Goal: Use online tool/utility: Utilize a website feature to perform a specific function

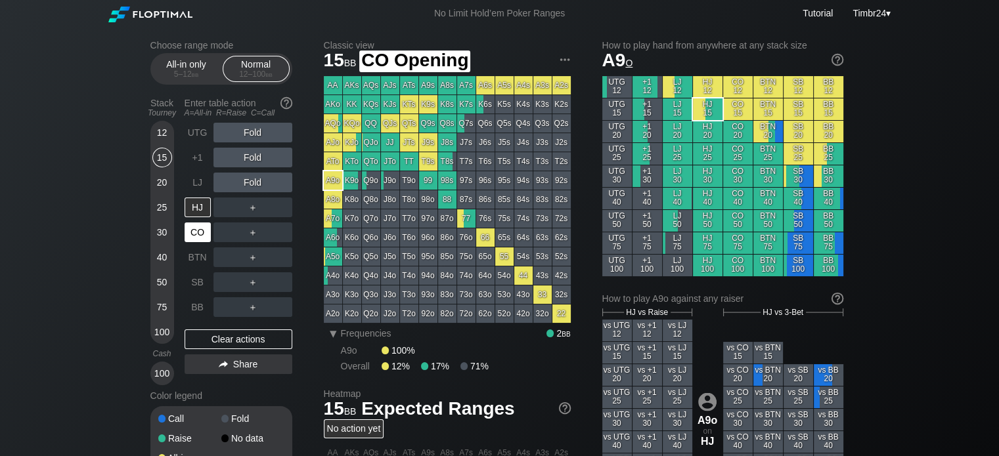
click at [195, 227] on div "CO" at bounding box center [198, 233] width 26 height 20
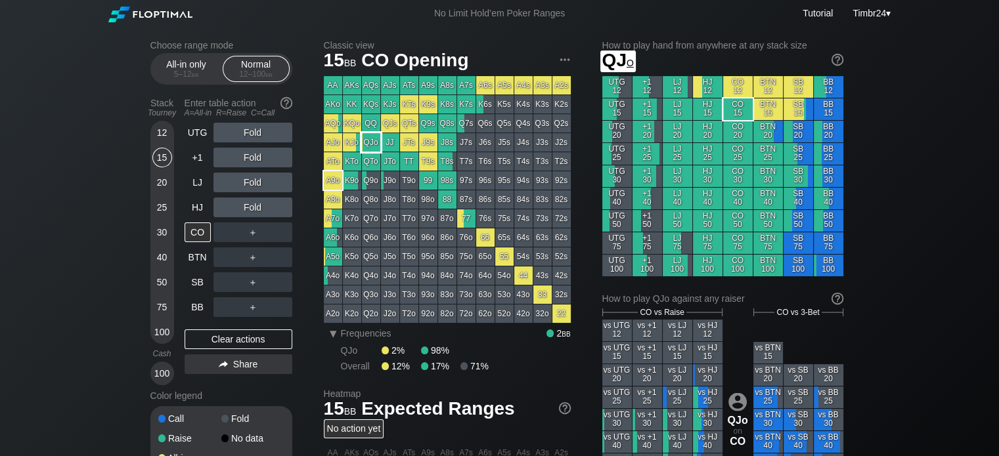
click at [374, 144] on div "QJo" at bounding box center [371, 142] width 18 height 18
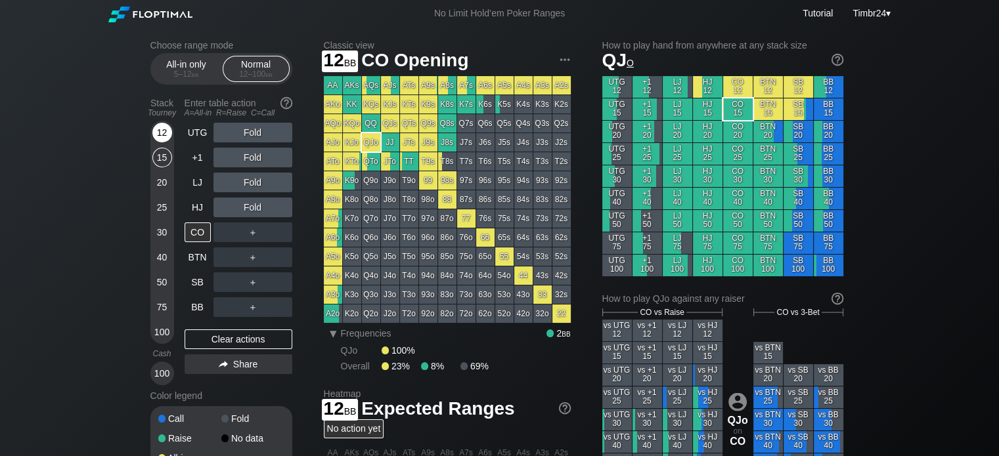
click at [163, 135] on div "12" at bounding box center [162, 133] width 20 height 20
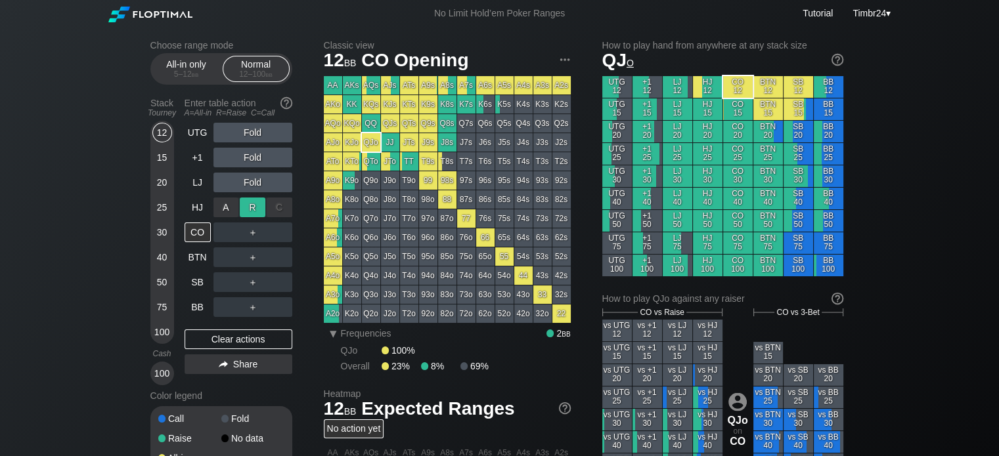
click at [251, 202] on div "R ✕" at bounding box center [253, 208] width 26 height 20
click at [248, 206] on div "R ✕" at bounding box center [253, 208] width 26 height 20
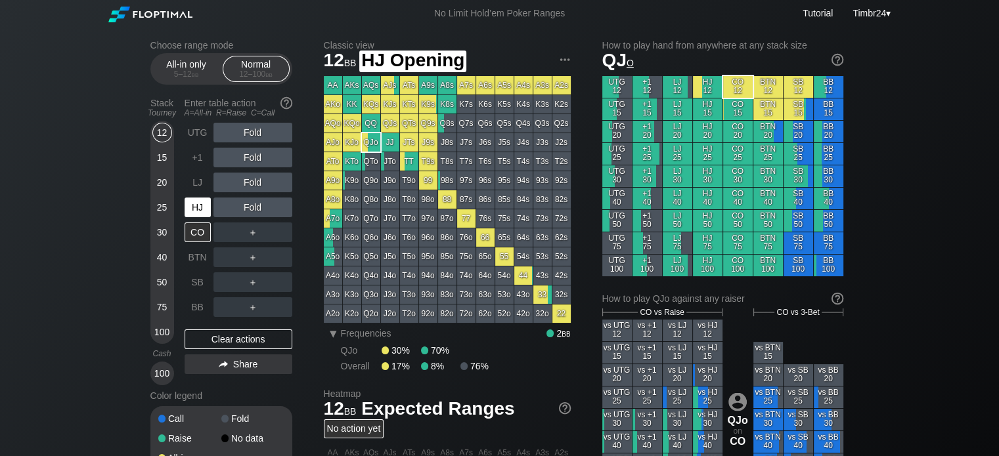
click at [202, 204] on div "HJ" at bounding box center [198, 208] width 26 height 20
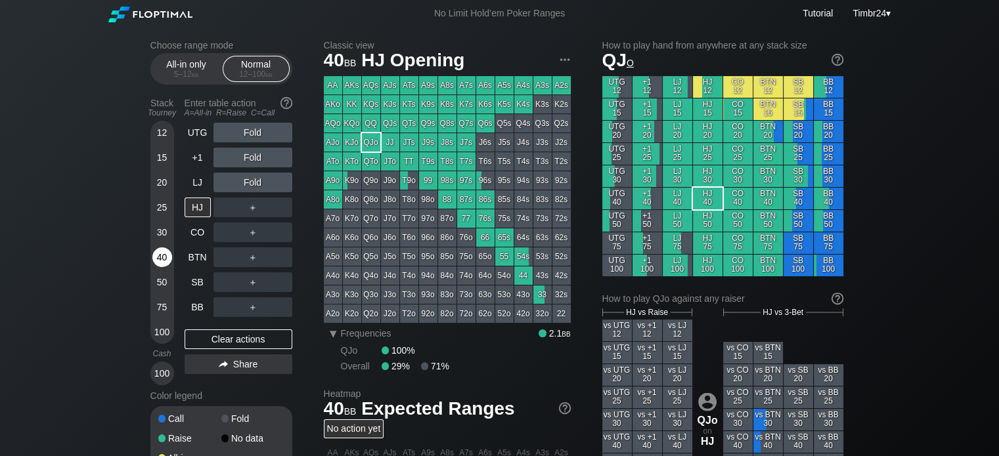
click at [162, 257] on div "40" at bounding box center [162, 258] width 20 height 20
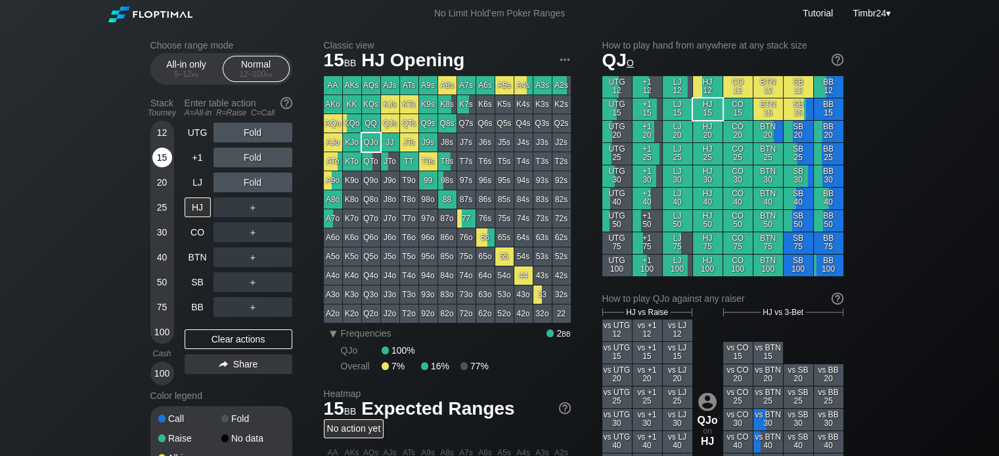
click at [167, 156] on div "15" at bounding box center [162, 158] width 20 height 20
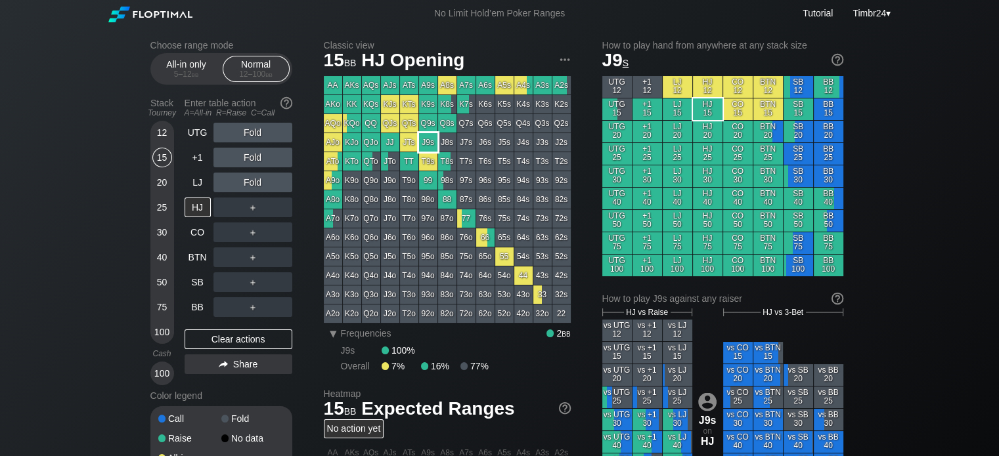
click at [421, 146] on div "J9s" at bounding box center [428, 142] width 18 height 18
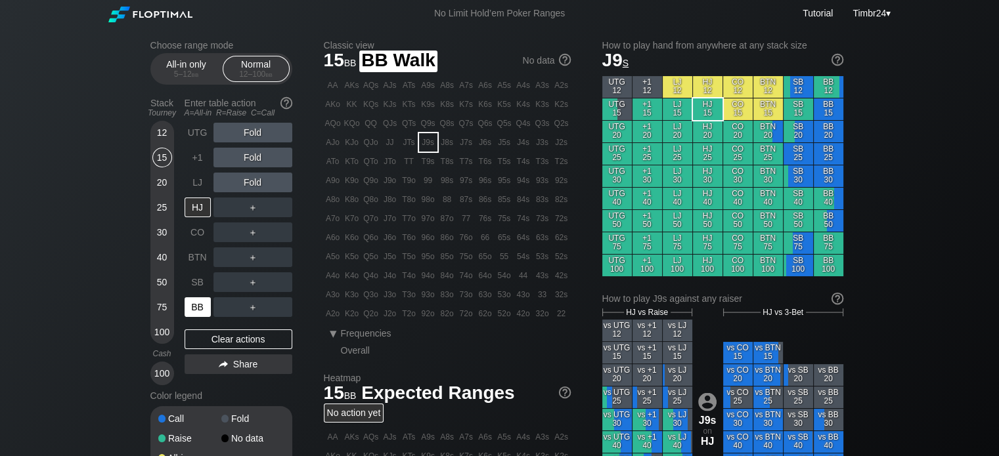
click at [195, 303] on div "BB" at bounding box center [198, 308] width 26 height 20
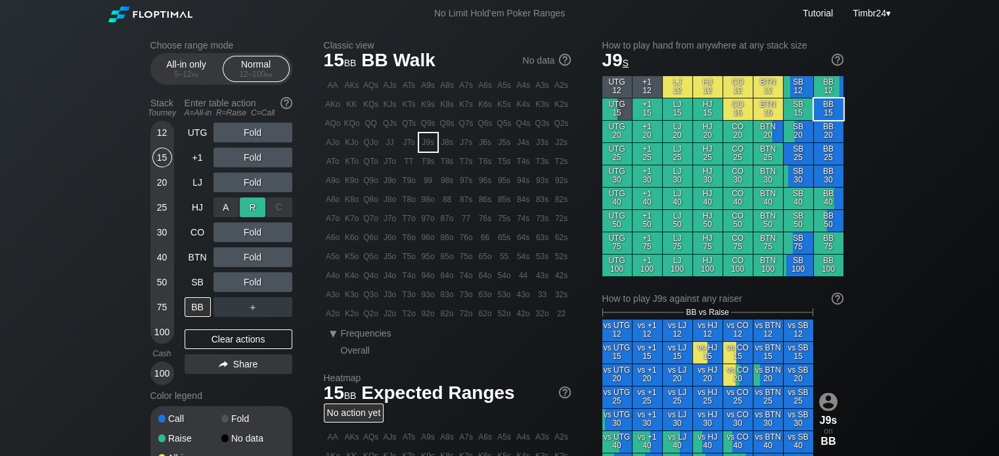
click at [251, 214] on div "R ✕" at bounding box center [253, 208] width 26 height 20
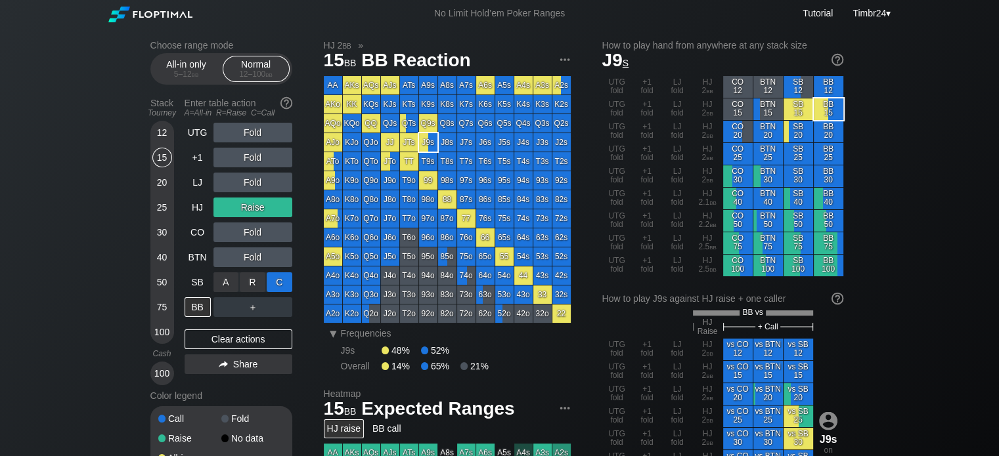
click at [271, 275] on div "C ✕" at bounding box center [280, 283] width 26 height 20
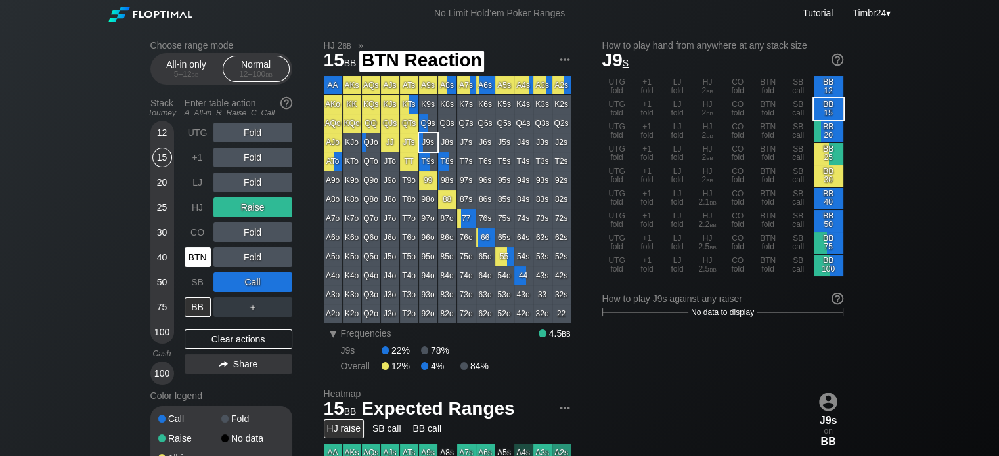
click at [194, 249] on div "BTN" at bounding box center [198, 258] width 26 height 20
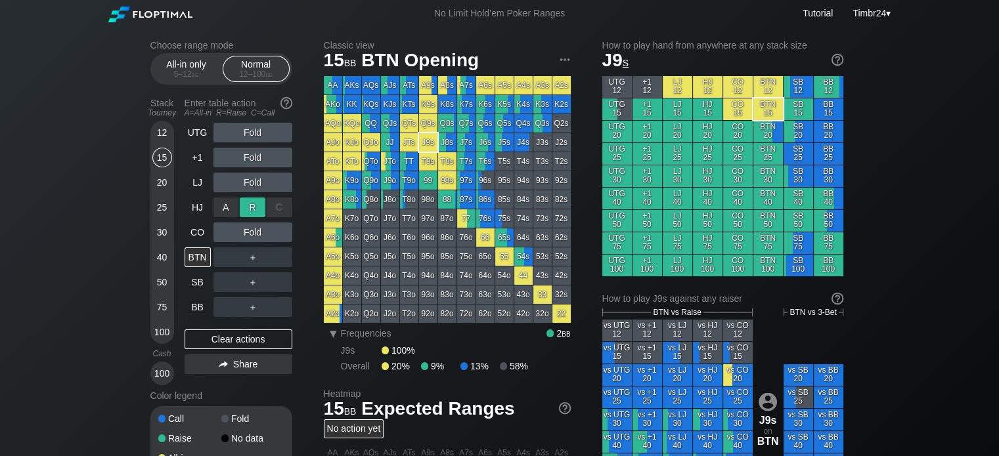
click at [247, 204] on div "R ✕" at bounding box center [253, 208] width 26 height 20
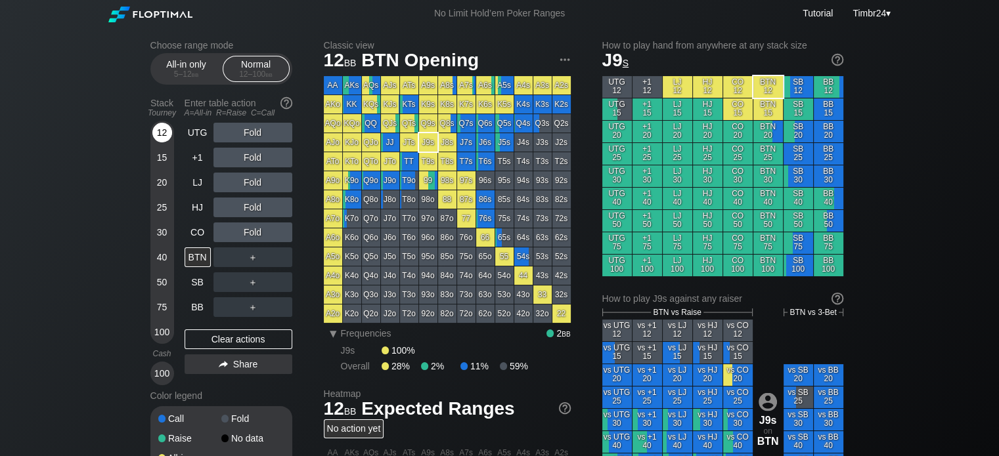
click at [156, 129] on div "12" at bounding box center [162, 133] width 20 height 20
